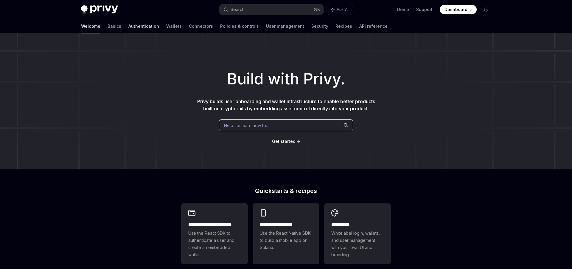
click at [128, 27] on link "Authentication" at bounding box center [143, 26] width 31 height 14
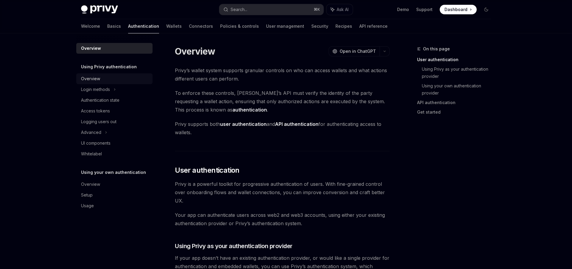
click at [101, 77] on div "Overview" at bounding box center [115, 78] width 68 height 7
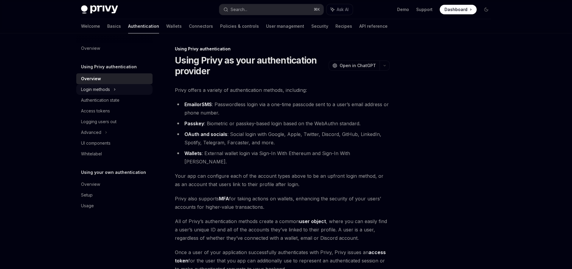
click at [106, 90] on div "Login methods" at bounding box center [95, 89] width 29 height 7
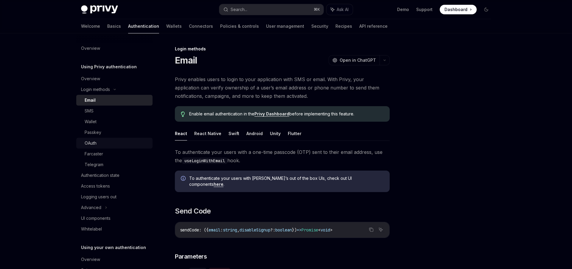
click at [104, 142] on div "OAuth" at bounding box center [117, 142] width 64 height 7
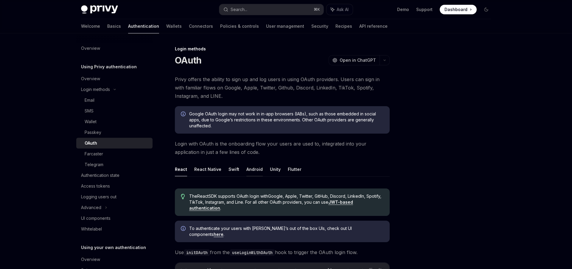
click at [254, 172] on button "Android" at bounding box center [255, 169] width 16 height 14
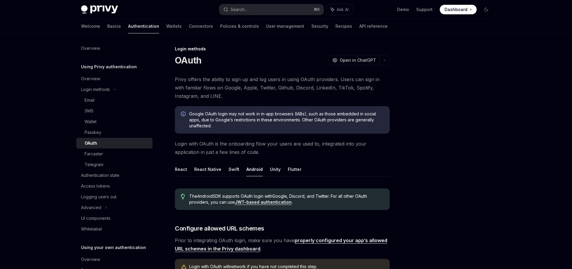
type textarea "*"
